Goal: Task Accomplishment & Management: Manage account settings

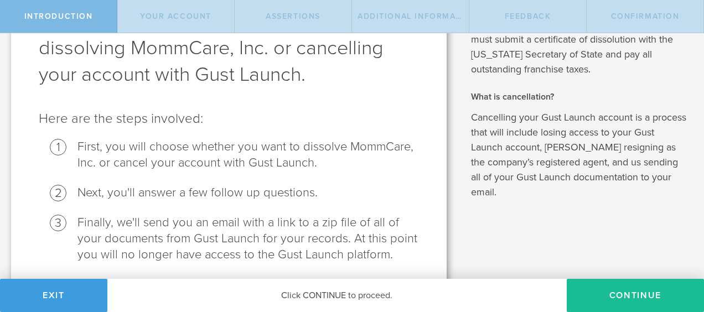
scroll to position [75, 0]
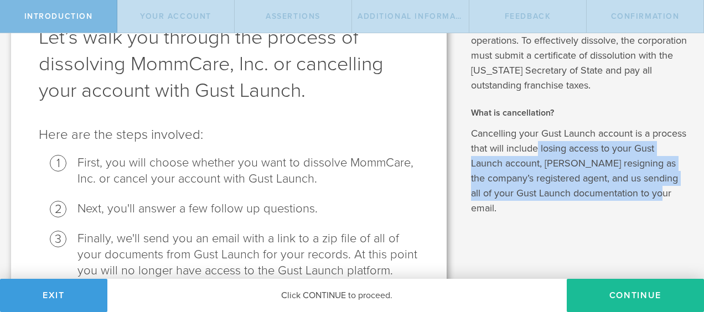
drag, startPoint x: 568, startPoint y: 150, endPoint x: 566, endPoint y: 214, distance: 64.2
click at [566, 214] on p "Cancelling your Gust Launch account is a process that will include losing acces…" at bounding box center [579, 171] width 216 height 90
drag, startPoint x: 566, startPoint y: 214, endPoint x: 523, endPoint y: 239, distance: 50.3
click at [523, 239] on div "What is dissolution? A corporate dissolution is the formal process of closing t…" at bounding box center [581, 146] width 246 height 376
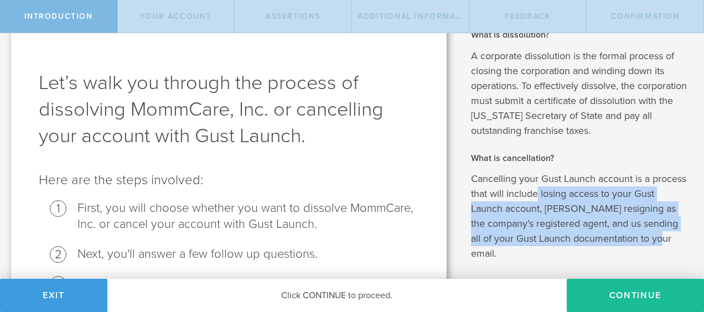
scroll to position [0, 0]
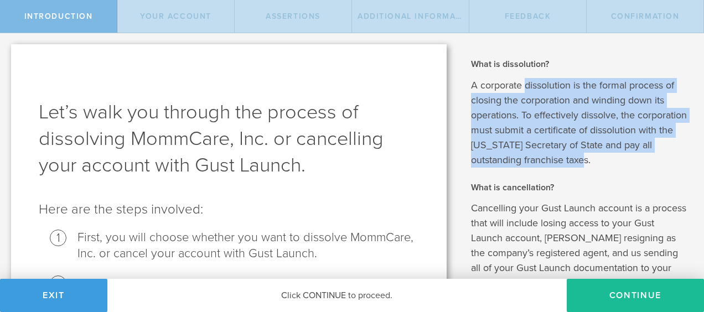
drag, startPoint x: 522, startPoint y: 86, endPoint x: 657, endPoint y: 158, distance: 152.6
click at [657, 158] on p "A corporate dissolution is the formal process of closing the corporation and wi…" at bounding box center [579, 123] width 216 height 90
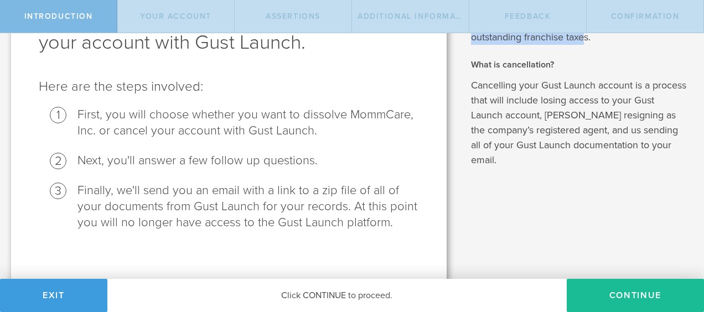
scroll to position [130, 0]
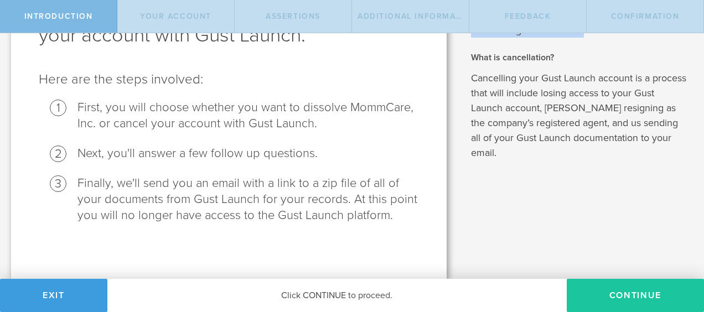
click at [637, 302] on button "Continue" at bounding box center [635, 295] width 137 height 33
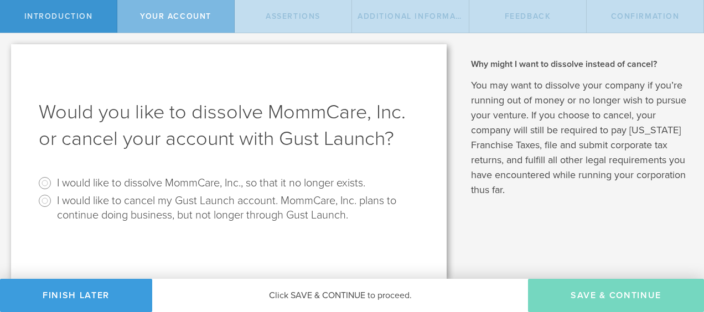
scroll to position [0, 0]
click at [43, 197] on input "I would like to cancel my Gust Launch account. MommCare, Inc. plans to continue…" at bounding box center [45, 201] width 18 height 18
radio input "true"
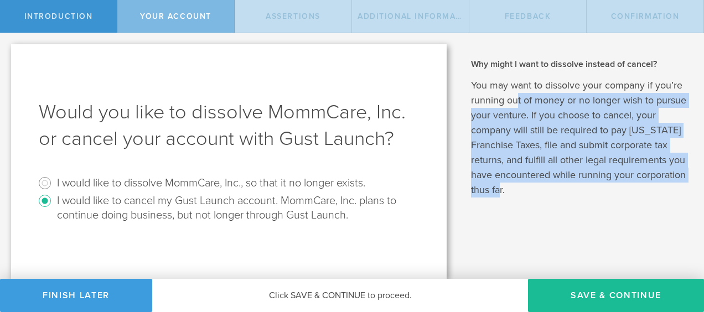
drag, startPoint x: 519, startPoint y: 105, endPoint x: 538, endPoint y: 208, distance: 104.0
click at [538, 208] on div "What is dissolution? A corporate dissolution is the formal process of closing t…" at bounding box center [581, 156] width 246 height 246
drag, startPoint x: 538, startPoint y: 208, endPoint x: 531, endPoint y: 225, distance: 18.9
click at [531, 225] on div "What is dissolution? A corporate dissolution is the formal process of closing t…" at bounding box center [581, 156] width 246 height 246
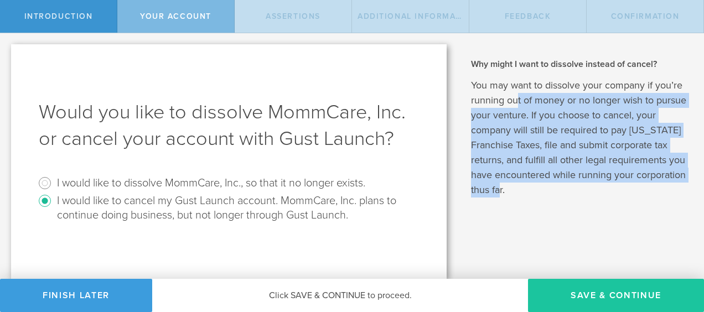
click at [586, 293] on button "Save & Continue" at bounding box center [616, 295] width 176 height 33
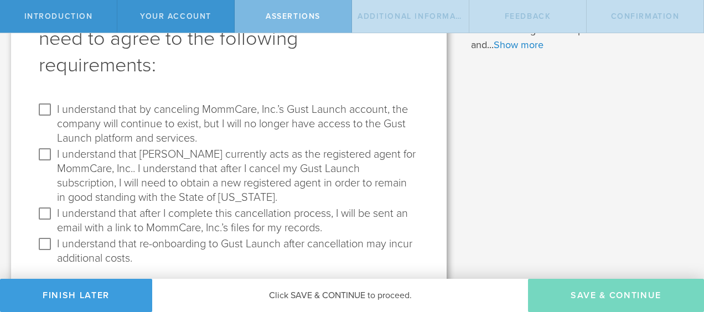
scroll to position [111, 0]
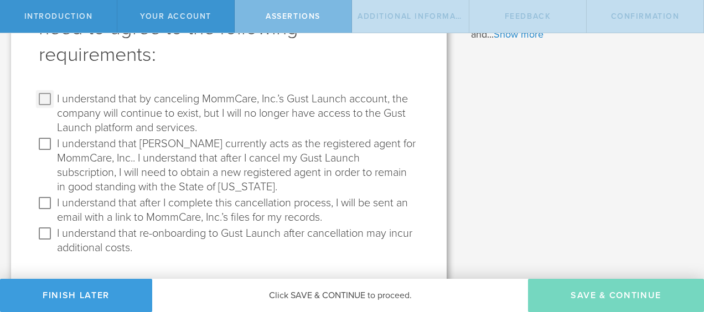
click at [49, 100] on input "I understand that by canceling MommCare, Inc.’s Gust Launch account, the compan…" at bounding box center [45, 99] width 18 height 18
checkbox input "true"
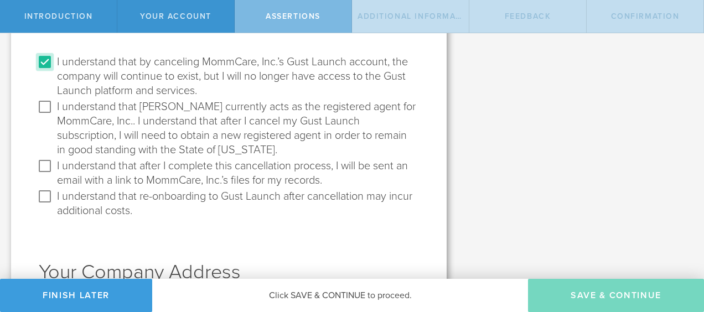
scroll to position [166, 0]
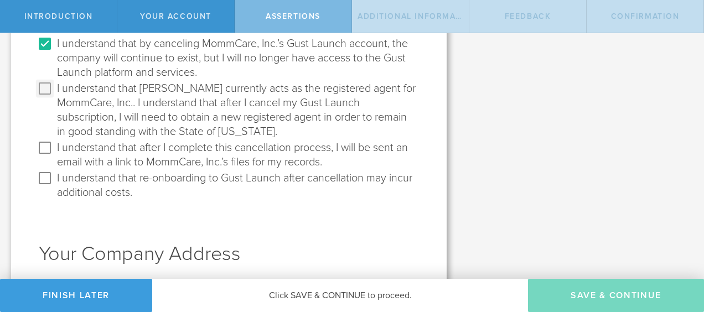
click at [48, 91] on input "I understand that Gust currently acts as the registered agent for MommCare, Inc…" at bounding box center [45, 89] width 18 height 18
checkbox input "true"
click at [47, 147] on input "I understand that after I complete this cancellation process, I will be sent an…" at bounding box center [45, 148] width 18 height 18
checkbox input "true"
click at [45, 179] on input "I understand that re-onboarding to Gust Launch after cancellation may incur add…" at bounding box center [45, 178] width 18 height 18
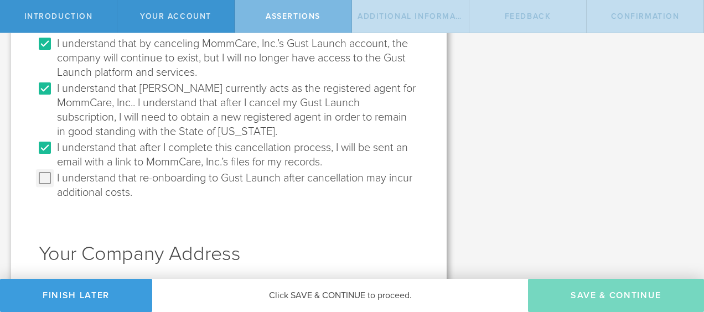
checkbox input "true"
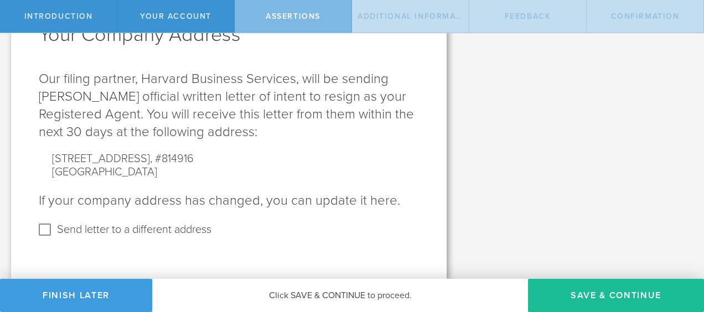
scroll to position [386, 0]
click at [42, 229] on input "Send letter to a different address" at bounding box center [45, 229] width 18 height 18
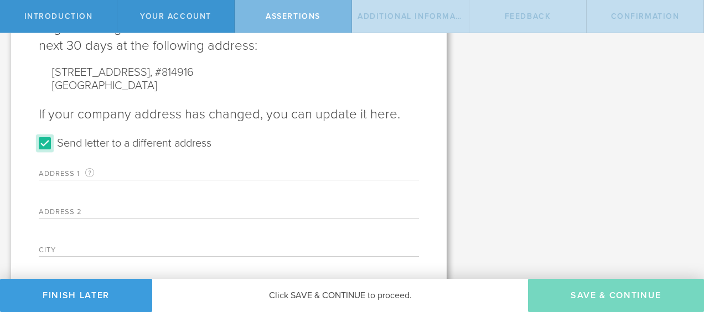
scroll to position [526, 0]
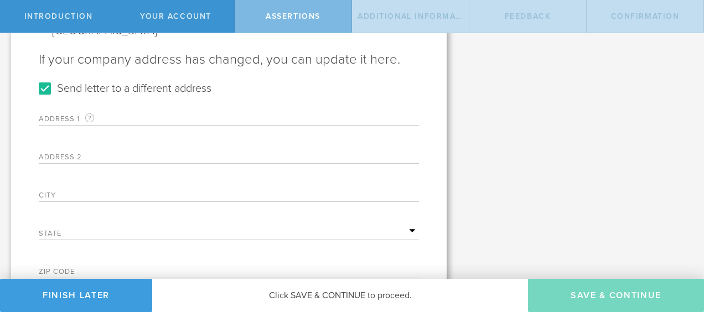
click at [72, 117] on label "Address 1 A valid U.S. mailing address for your company that is current as of t…" at bounding box center [108, 118] width 138 height 13
click at [115, 117] on label "Address 1 A valid U.S. mailing address for your company that is current as of t…" at bounding box center [108, 118] width 138 height 13
click at [128, 155] on label "Address 2" at bounding box center [108, 158] width 138 height 9
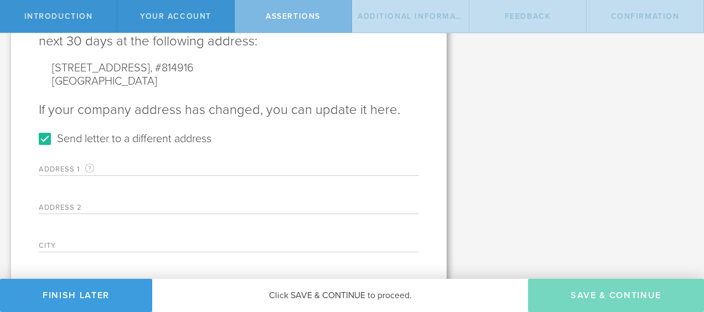
scroll to position [471, 0]
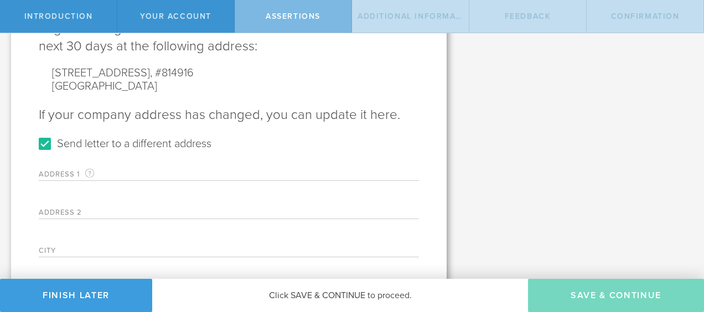
click at [55, 173] on label "Address 1 A valid U.S. mailing address for your company that is current as of t…" at bounding box center [108, 174] width 138 height 13
click at [55, 174] on label "Address 1 A valid U.S. mailing address for your company that is current as of t…" at bounding box center [108, 174] width 138 height 13
click at [123, 173] on label "Address 1 A valid U.S. mailing address for your company that is current as of t…" at bounding box center [108, 174] width 138 height 13
click at [125, 172] on label "Address 1 A valid U.S. mailing address for your company that is current as of t…" at bounding box center [108, 174] width 138 height 13
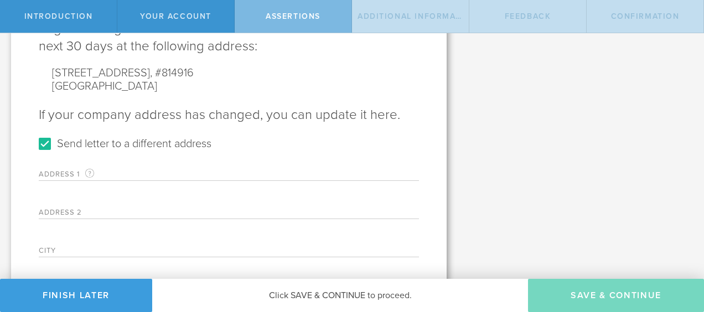
drag, startPoint x: 128, startPoint y: 167, endPoint x: 127, endPoint y: 150, distance: 17.2
click at [128, 163] on div "Address 1 A valid U.S. mailing address for your company that is current as of t…" at bounding box center [229, 169] width 380 height 23
click at [127, 150] on label "Send letter to a different address" at bounding box center [134, 143] width 154 height 16
click at [54, 150] on input "Send letter to a different address" at bounding box center [45, 144] width 18 height 18
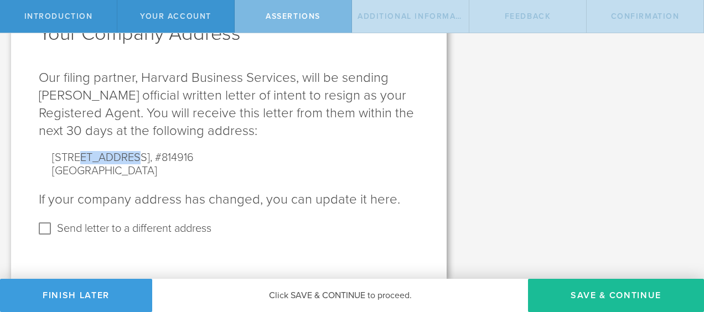
drag, startPoint x: 127, startPoint y: 149, endPoint x: 127, endPoint y: 143, distance: 6.1
click at [127, 143] on div "Your Company Address Our filing partner, Harvard Business Services, will be sen…" at bounding box center [229, 109] width 380 height 258
click at [45, 228] on input "Send letter to a different address" at bounding box center [45, 229] width 18 height 18
checkbox input "true"
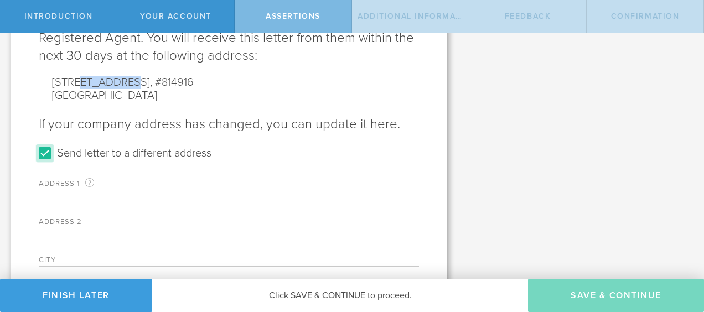
scroll to position [552, 0]
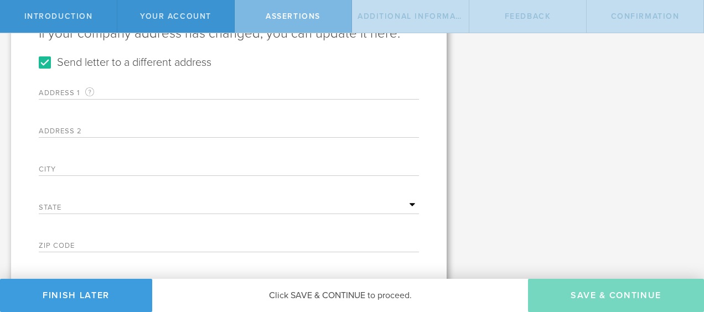
click at [68, 125] on div "Address 2" at bounding box center [229, 126] width 380 height 23
click at [101, 86] on label "Address 1 A valid U.S. mailing address for your company that is current as of t…" at bounding box center [108, 92] width 138 height 13
click at [202, 72] on div "Your Company Address Our filing partner, Harvard Business Services, will be sen…" at bounding box center [229, 32] width 380 height 439
click at [239, 58] on div "Your Company Address Our filing partner, Harvard Business Services, will be sen…" at bounding box center [229, 32] width 380 height 439
click at [217, 121] on input "text" at bounding box center [298, 129] width 242 height 17
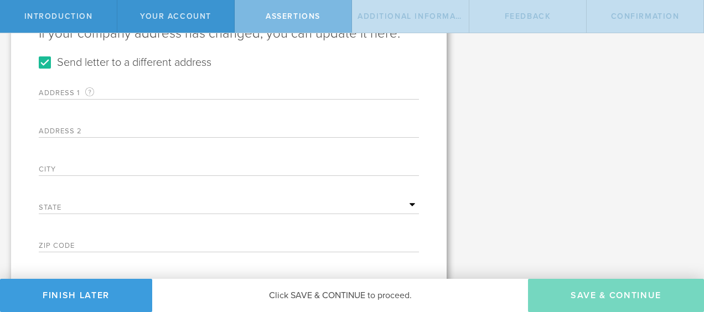
click at [113, 92] on label "Address 1 A valid U.S. mailing address for your company that is current as of t…" at bounding box center [108, 92] width 138 height 13
click at [155, 83] on div "Address 1 A valid U.S. mailing address for your company that is current as of t…" at bounding box center [229, 88] width 380 height 23
click at [163, 83] on div "Address 1 A valid U.S. mailing address for your company that is current as of t…" at bounding box center [229, 88] width 380 height 23
click at [162, 99] on label "Address 1 A valid U.S. mailing address for your company that is current as of t…" at bounding box center [108, 92] width 138 height 13
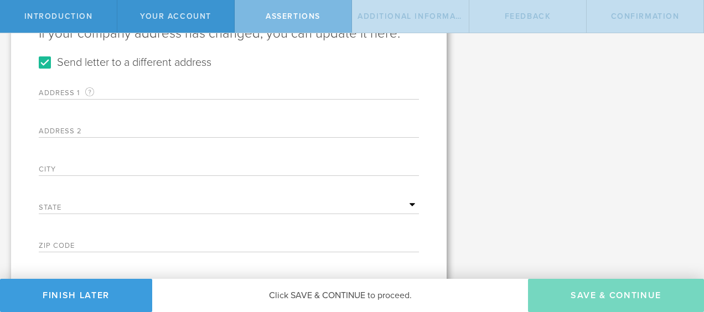
drag, startPoint x: 175, startPoint y: 91, endPoint x: 183, endPoint y: 82, distance: 12.2
click at [177, 90] on div "Address 1 A valid U.S. mailing address for your company that is current as of t…" at bounding box center [229, 88] width 380 height 23
click at [183, 82] on input "text" at bounding box center [298, 90] width 242 height 17
type input "202 Country Lane"
type input "Euless"
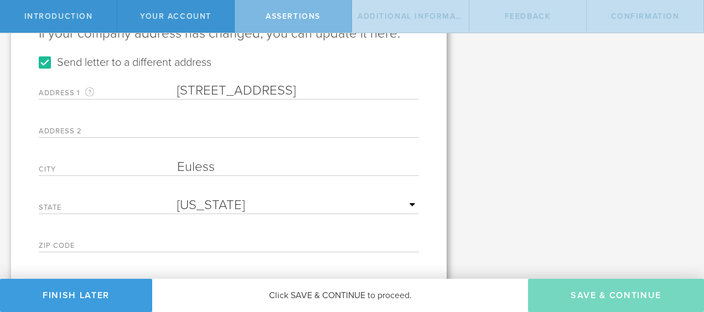
click at [410, 205] on select "Alabama Alaska Arizona Arkansas California Colorado Connecticut Delaware Distri…" at bounding box center [298, 205] width 242 height 17
select select "TX"
click at [177, 197] on select "Alabama Alaska Arizona Arkansas California Colorado Connecticut Delaware Distri…" at bounding box center [298, 205] width 242 height 17
click at [251, 236] on input "text" at bounding box center [298, 243] width 242 height 17
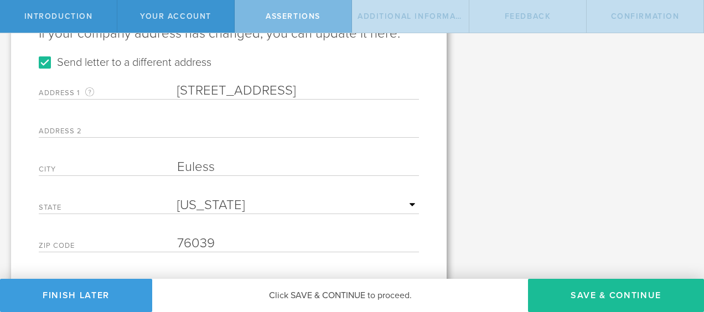
type input "76039"
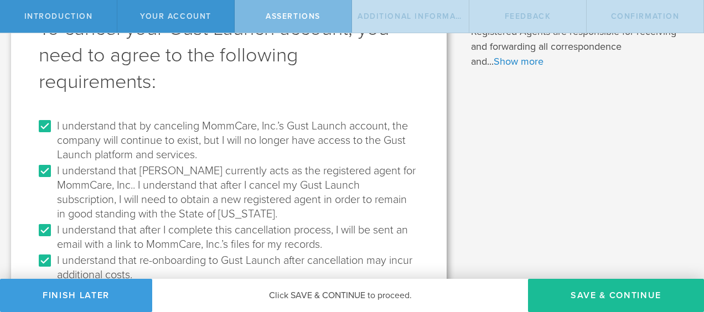
scroll to position [0, 0]
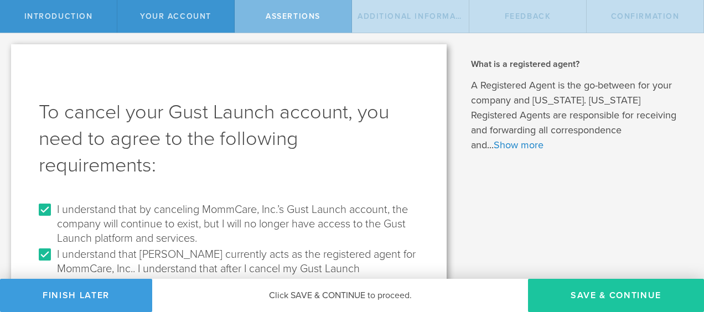
click at [587, 301] on button "Save & Continue" at bounding box center [616, 295] width 176 height 33
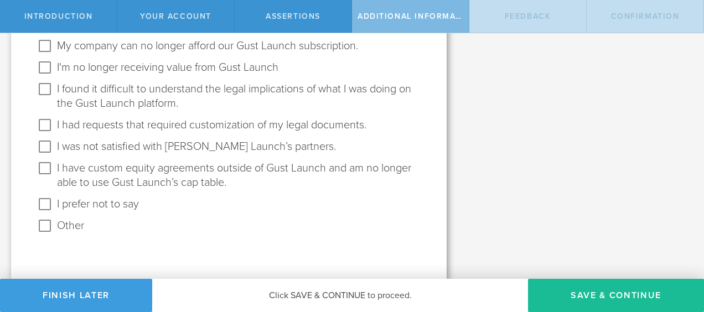
scroll to position [211, 0]
click at [41, 224] on input "Other" at bounding box center [45, 225] width 18 height 18
checkbox input "true"
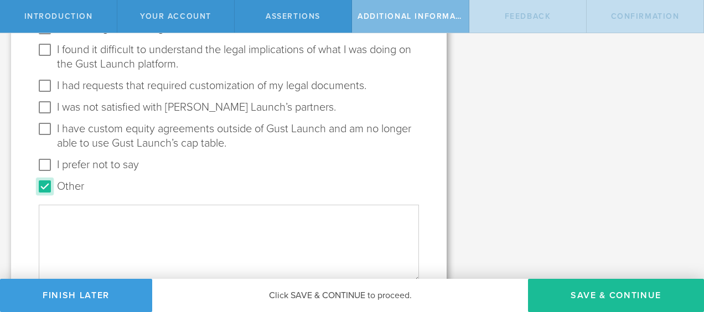
scroll to position [267, 0]
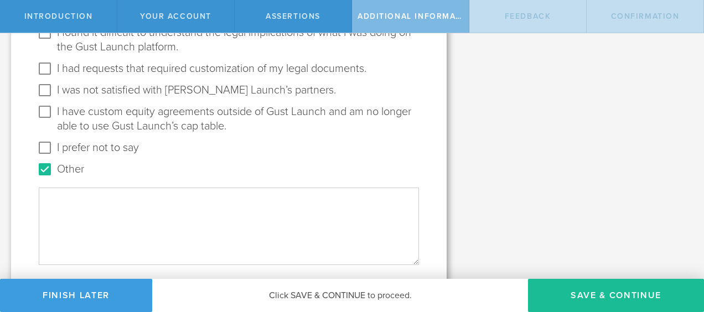
click at [99, 218] on textarea "Other" at bounding box center [229, 226] width 380 height 77
type textarea "S"
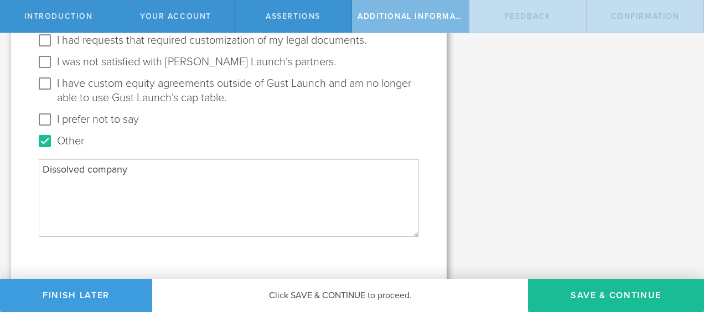
scroll to position [311, 0]
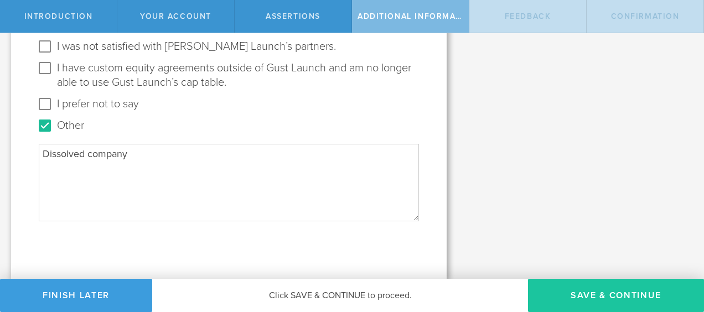
type textarea "Dissolved company"
click at [555, 289] on button "Save & Continue" at bounding box center [616, 295] width 176 height 33
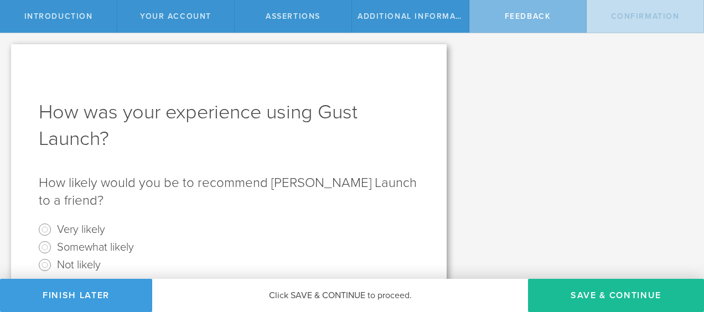
scroll to position [111, 0]
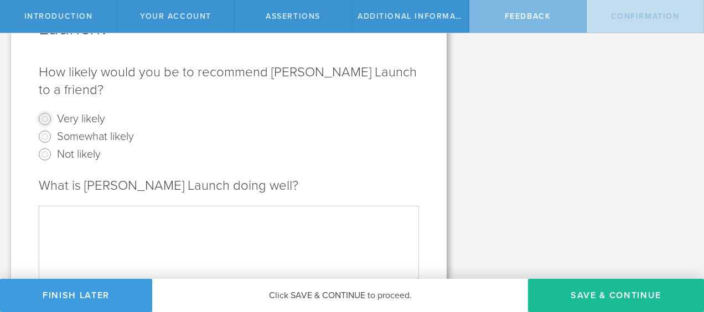
click at [44, 110] on input "Very likely" at bounding box center [45, 119] width 18 height 18
radio input "true"
click at [51, 206] on textarea at bounding box center [229, 244] width 380 height 77
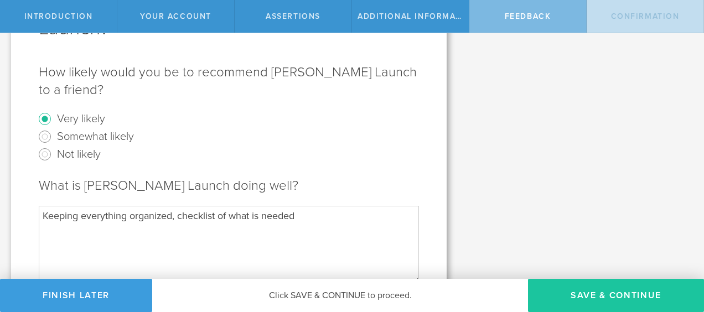
type textarea "Keeping everything organized, checklist of what is needed"
click at [591, 288] on button "Save & Continue" at bounding box center [616, 295] width 176 height 33
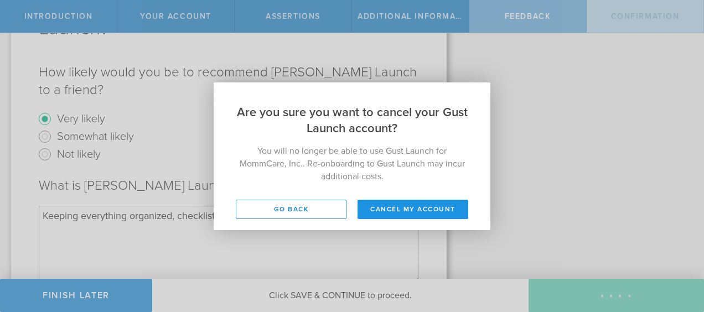
click at [392, 209] on button "Cancel my account" at bounding box center [413, 209] width 111 height 19
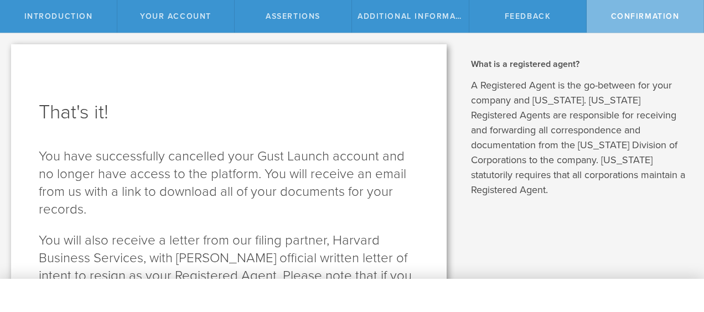
scroll to position [0, 0]
